Goal: Transaction & Acquisition: Purchase product/service

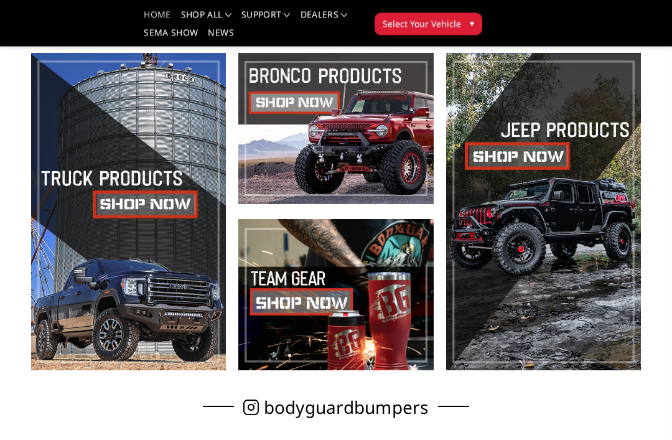
scroll to position [279, 0]
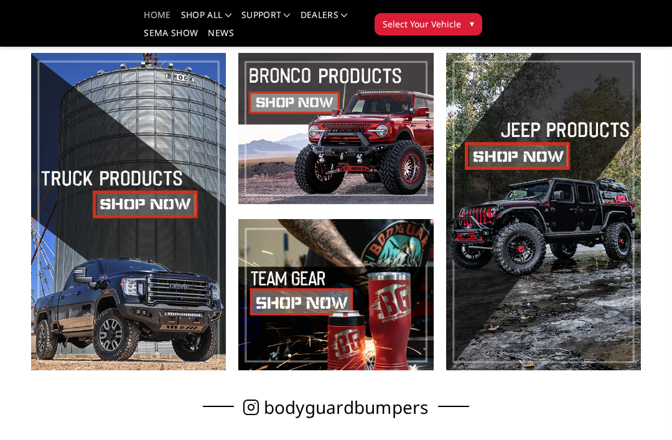
click at [149, 223] on span at bounding box center [128, 211] width 195 height 317
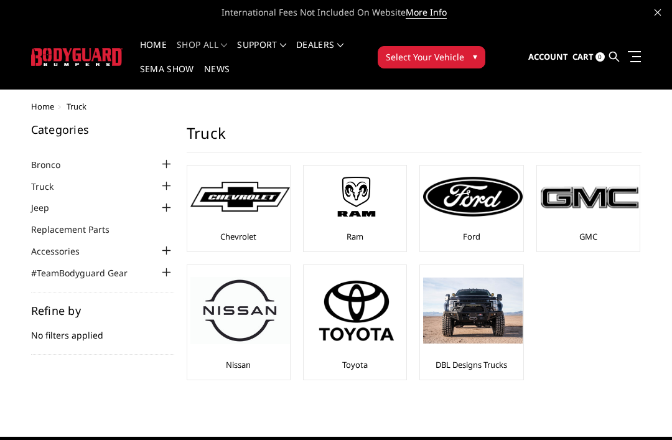
click at [474, 200] on img at bounding box center [473, 197] width 100 height 40
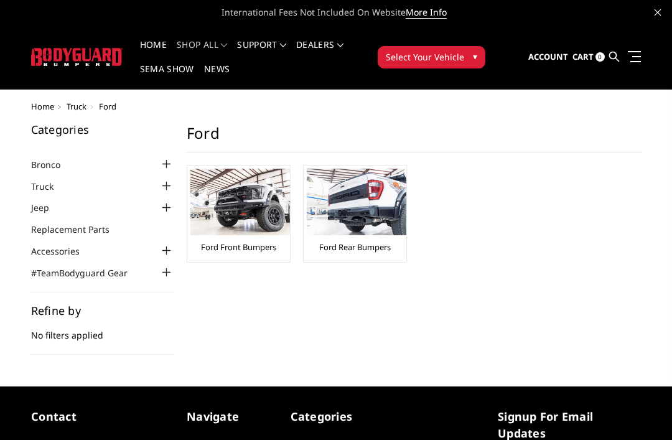
click at [271, 200] on img at bounding box center [240, 202] width 100 height 67
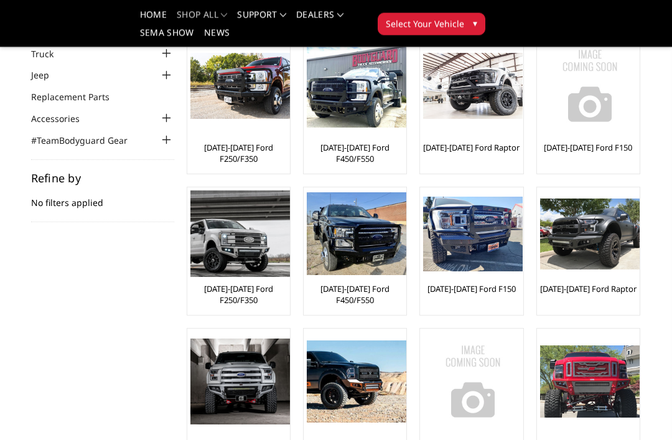
scroll to position [95, 0]
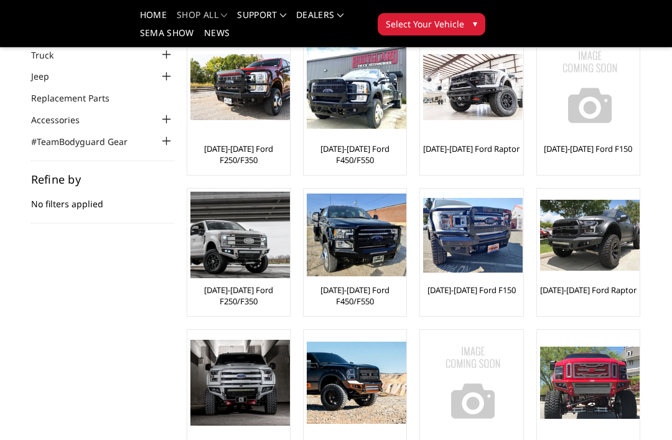
click at [380, 244] on img at bounding box center [357, 235] width 100 height 83
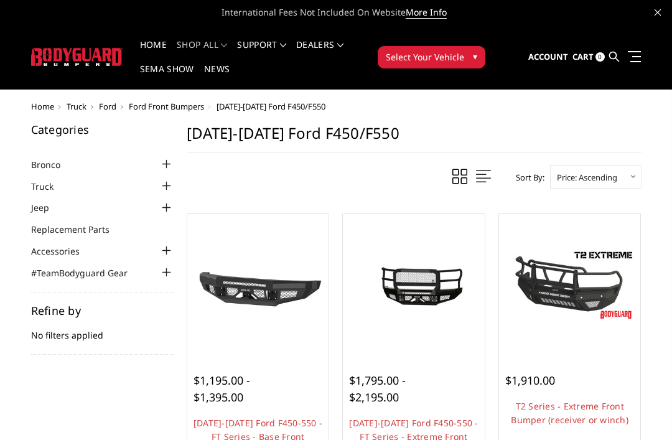
click at [307, 104] on span "[DATE]-[DATE] Ford F450/F550" at bounding box center [271, 106] width 109 height 11
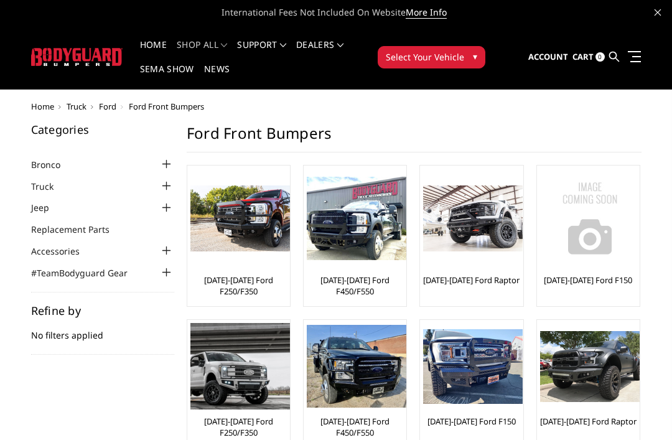
click at [350, 220] on img at bounding box center [357, 219] width 100 height 84
click at [273, 225] on img at bounding box center [240, 218] width 100 height 67
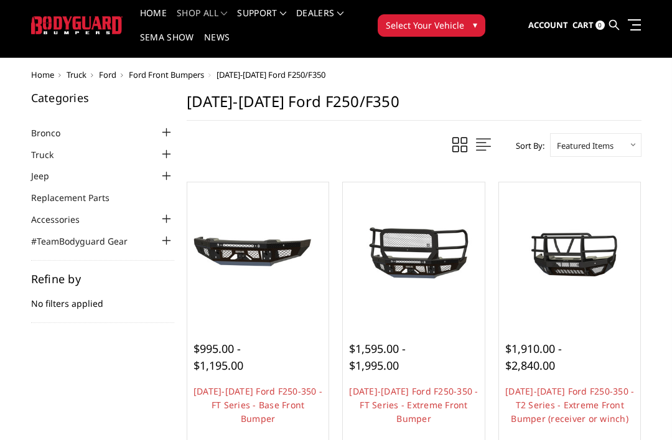
scroll to position [32, 0]
click at [428, 243] on img at bounding box center [414, 253] width 136 height 63
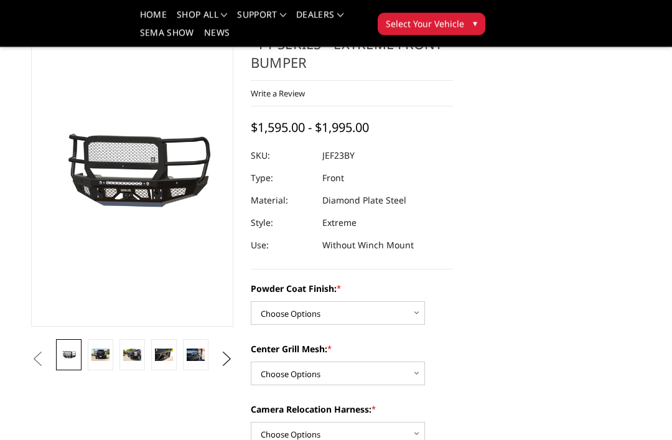
scroll to position [72, 0]
click at [108, 363] on link at bounding box center [101, 354] width 26 height 31
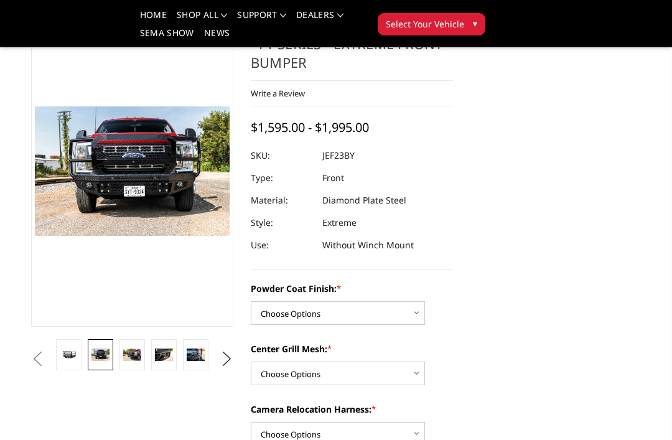
click at [136, 361] on link at bounding box center [132, 354] width 26 height 31
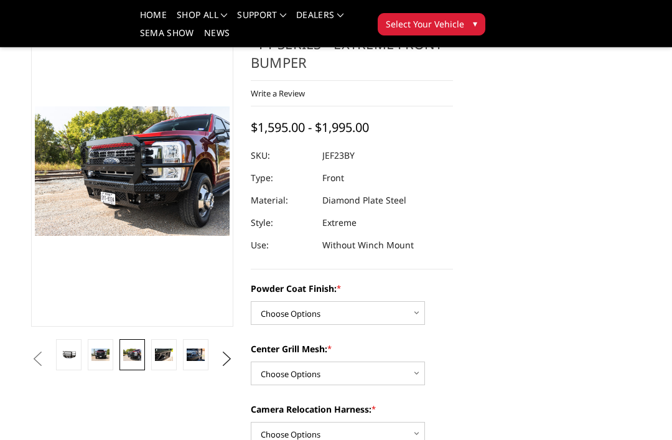
click at [166, 362] on link at bounding box center [164, 354] width 26 height 31
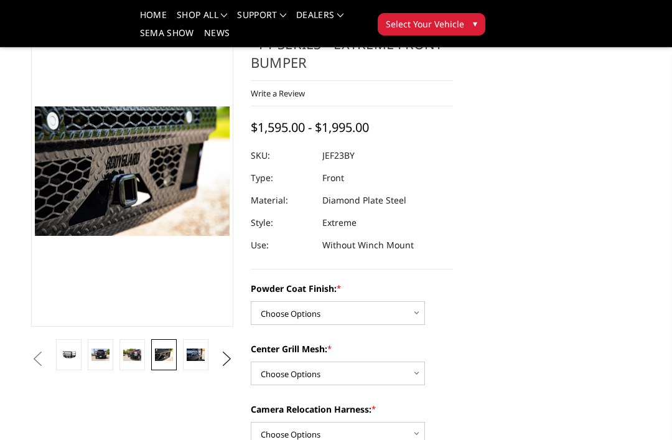
click at [194, 354] on img at bounding box center [196, 355] width 18 height 12
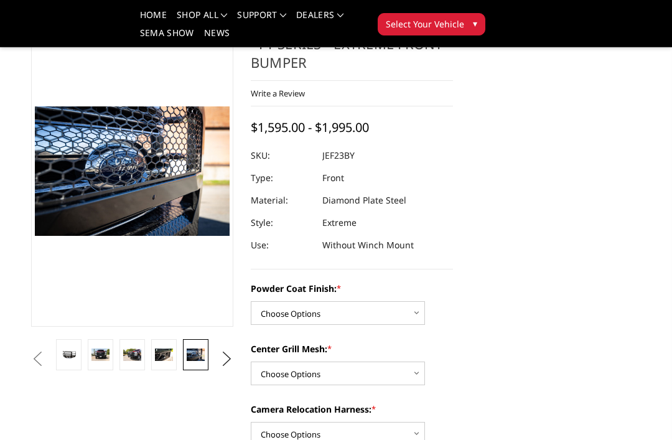
click at [235, 358] on button "Next" at bounding box center [227, 359] width 19 height 19
click at [198, 360] on img at bounding box center [196, 355] width 18 height 12
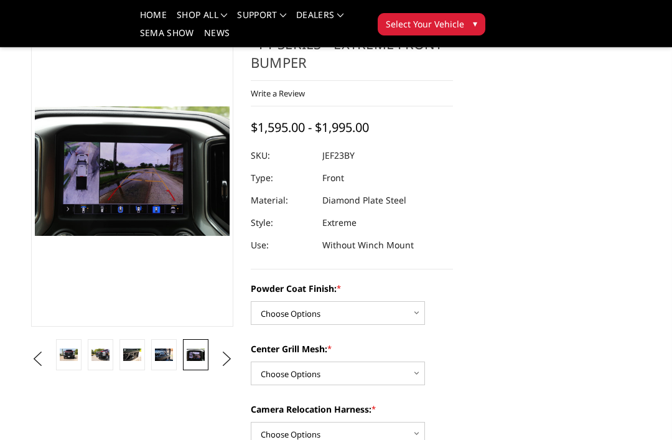
click at [233, 360] on button "Next" at bounding box center [227, 359] width 19 height 19
click at [199, 355] on img at bounding box center [196, 355] width 18 height 24
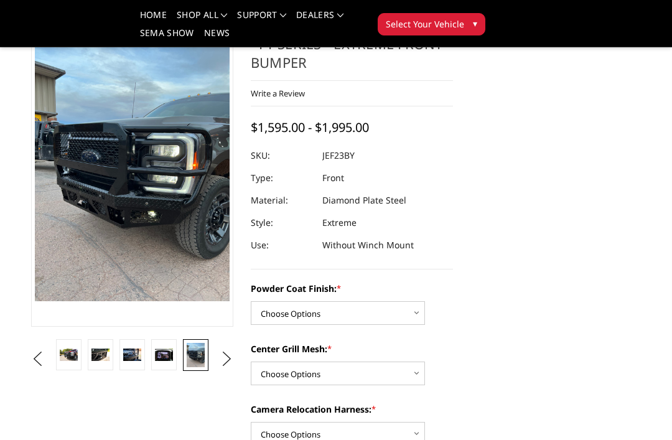
click at [225, 367] on button "Next" at bounding box center [227, 359] width 19 height 19
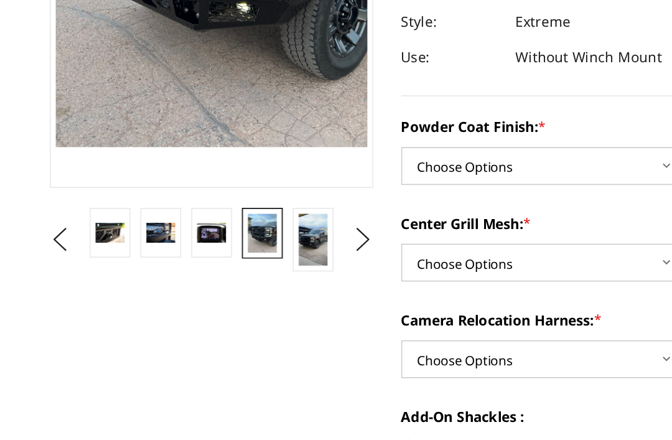
click at [191, 274] on img at bounding box center [196, 290] width 18 height 32
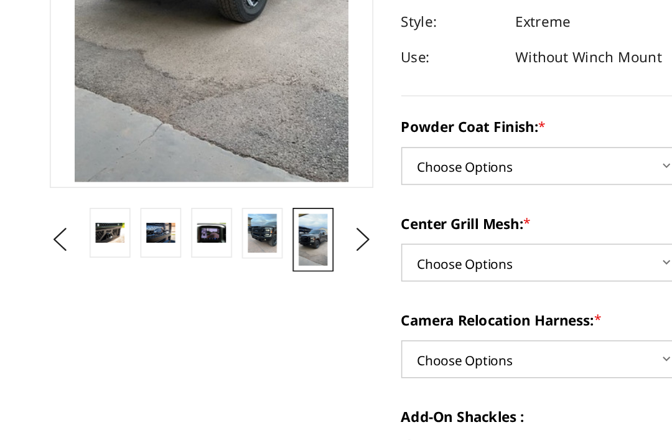
scroll to position [140, 0]
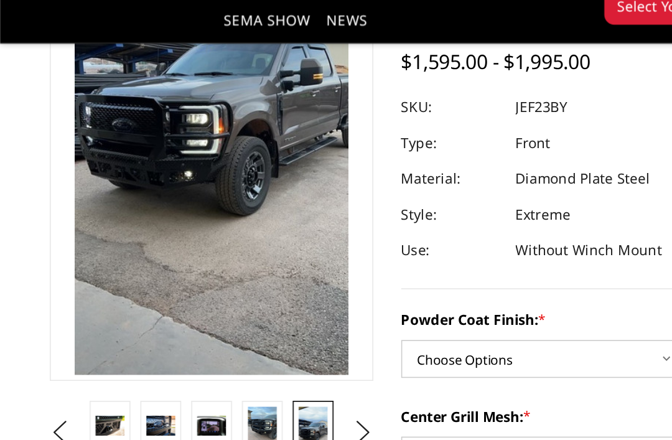
click at [222, 281] on button "Next" at bounding box center [227, 290] width 19 height 19
click at [227, 281] on button "Next" at bounding box center [227, 290] width 19 height 19
